Goal: Information Seeking & Learning: Learn about a topic

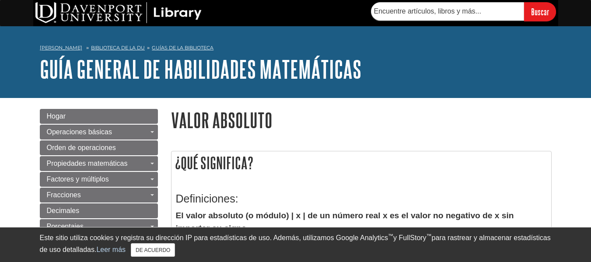
scroll to position [80, 0]
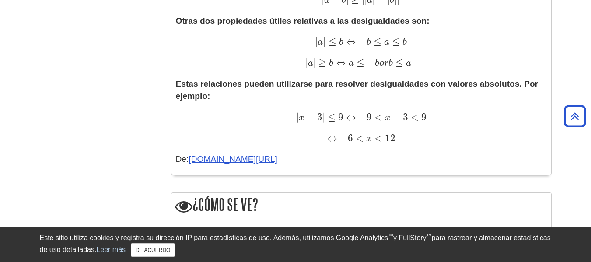
scroll to position [737, 0]
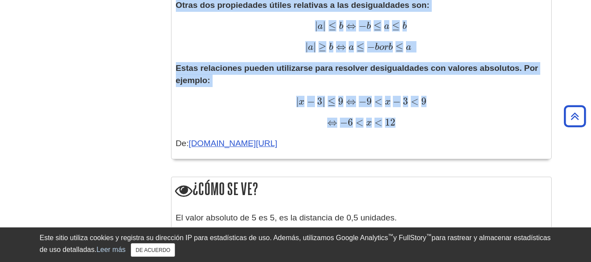
drag, startPoint x: 176, startPoint y: 88, endPoint x: 433, endPoint y: 124, distance: 259.9
copy div "Lorem ipsumdolors ametconsect adi elits doeiusmo temporin: Utlaboreetdo (ma ali…"
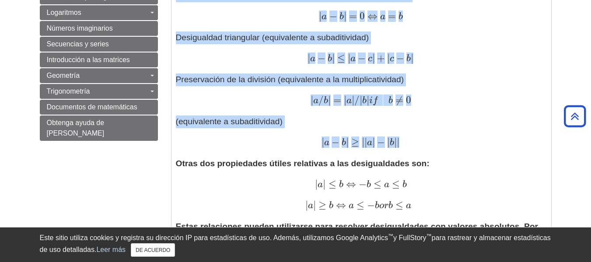
scroll to position [605, 0]
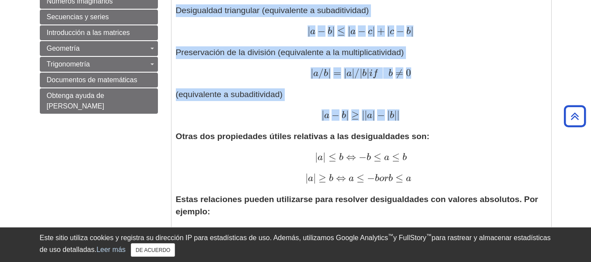
drag, startPoint x: 176, startPoint y: 76, endPoint x: 441, endPoint y: 115, distance: 267.6
copy div "Lo ipsum dolorsit ametc adi elitseddoe tempor incididuntu laboreetdolor: Ma ali…"
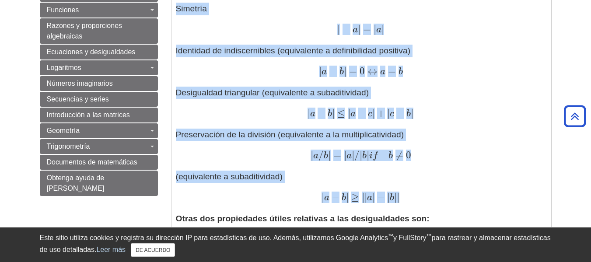
scroll to position [693, 0]
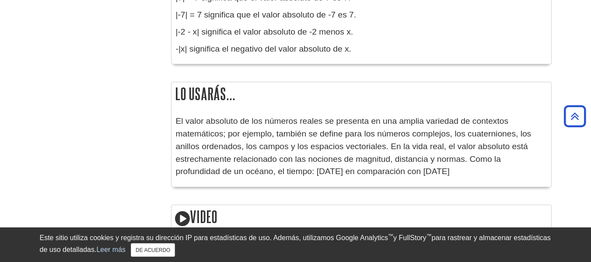
scroll to position [1226, 0]
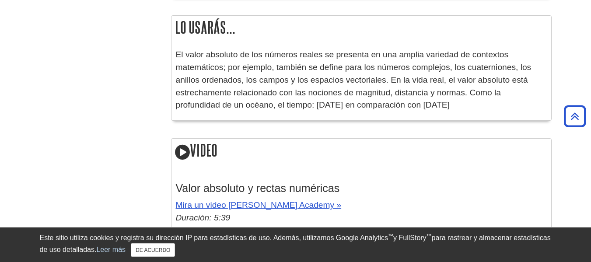
drag, startPoint x: 177, startPoint y: 78, endPoint x: 410, endPoint y: 104, distance: 233.9
copy div "Lo ipsum dolorsit am 6 co 0, ad el seddoeius te 3,0 incididu. Ut labor etdolore…"
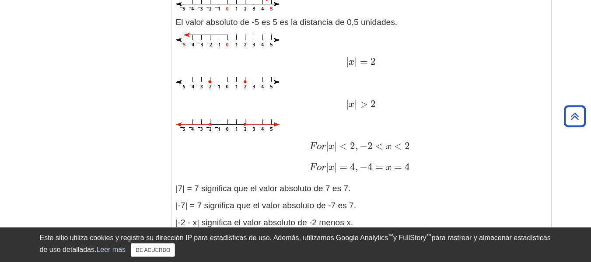
scroll to position [963, 0]
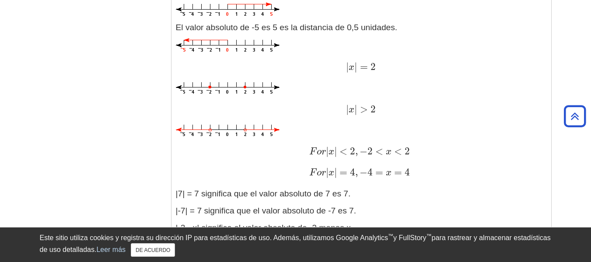
click at [436, 93] on p at bounding box center [361, 88] width 371 height 13
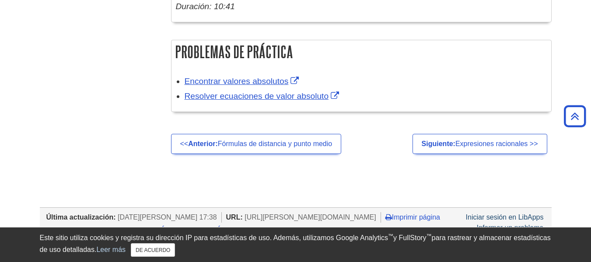
scroll to position [1663, 0]
click at [257, 102] on div "Encontrar valores absolutos Resolver ecuaciones de valor absoluto" at bounding box center [362, 89] width 380 height 43
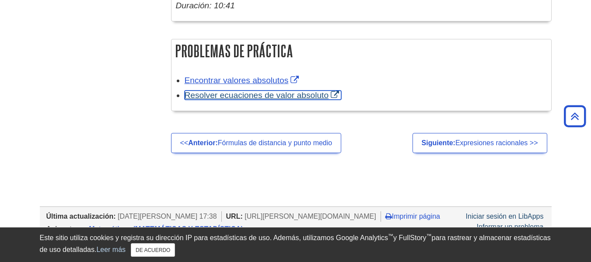
click at [253, 96] on font "Resolver ecuaciones de valor absoluto" at bounding box center [257, 95] width 144 height 9
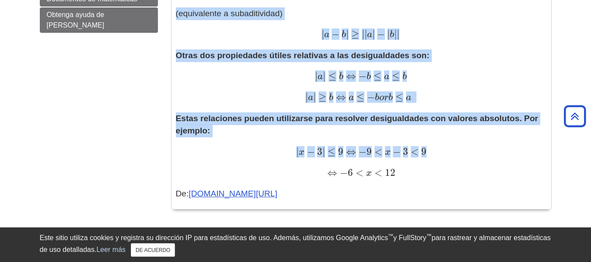
scroll to position [700, 0]
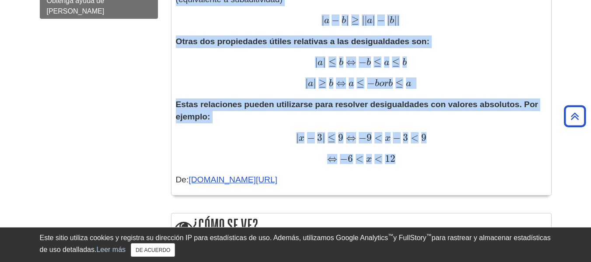
drag, startPoint x: 176, startPoint y: 111, endPoint x: 441, endPoint y: 150, distance: 268.6
copy div "Lo ipsum dolorsit ametc adi elitseddoe tempor incididuntu laboreetdolor: Ma ali…"
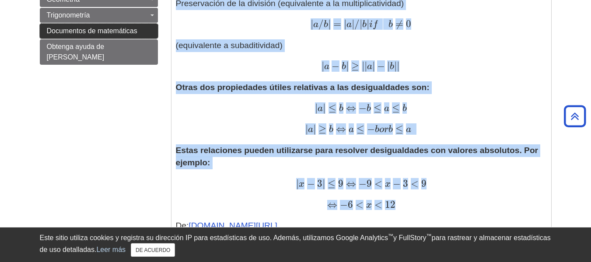
scroll to position [569, 0]
